Goal: Task Accomplishment & Management: Manage account settings

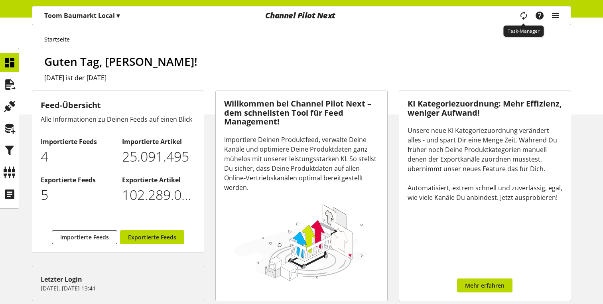
click at [521, 11] on icon "main navigation" at bounding box center [523, 15] width 14 height 17
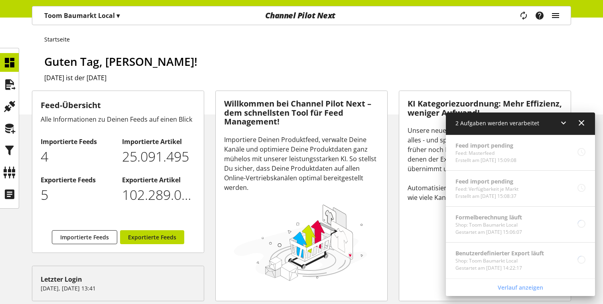
click at [559, 14] on icon "main navigation" at bounding box center [556, 15] width 10 height 14
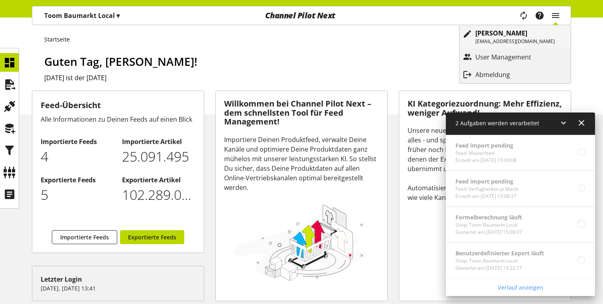
click at [497, 33] on b "[PERSON_NAME]" at bounding box center [501, 33] width 52 height 9
select select "**"
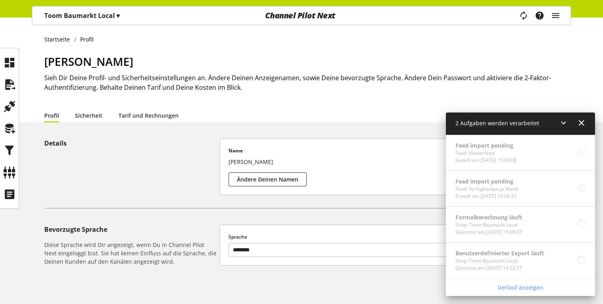
click at [580, 124] on icon at bounding box center [582, 123] width 10 height 14
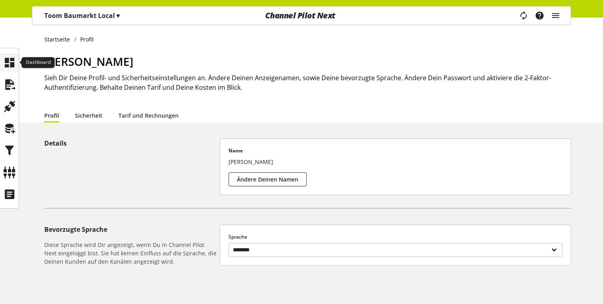
click at [11, 61] on icon at bounding box center [9, 63] width 13 height 16
